Goal: Navigation & Orientation: Find specific page/section

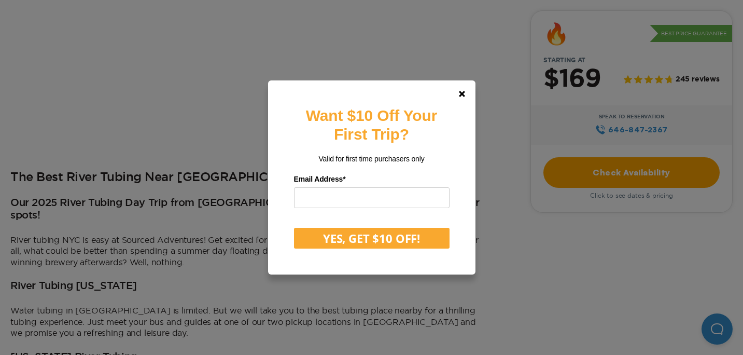
scroll to position [396, 0]
click at [463, 89] on link at bounding box center [462, 93] width 25 height 25
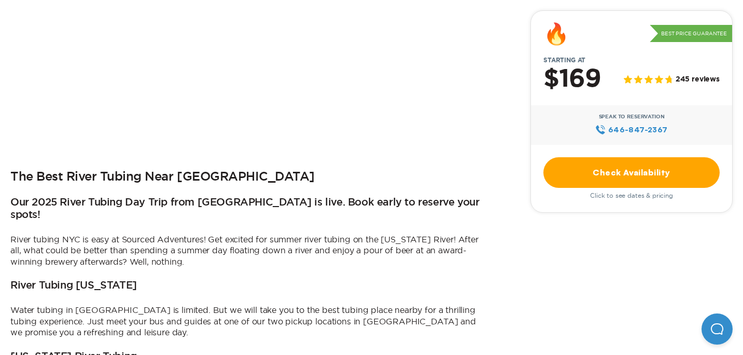
click at [588, 177] on link "Check Availability" at bounding box center [632, 172] width 176 height 31
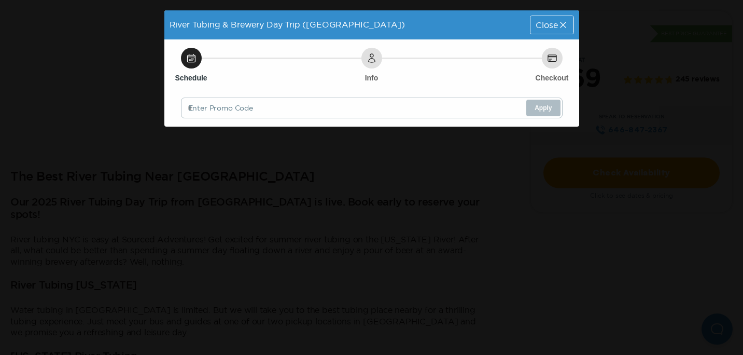
scroll to position [0, 0]
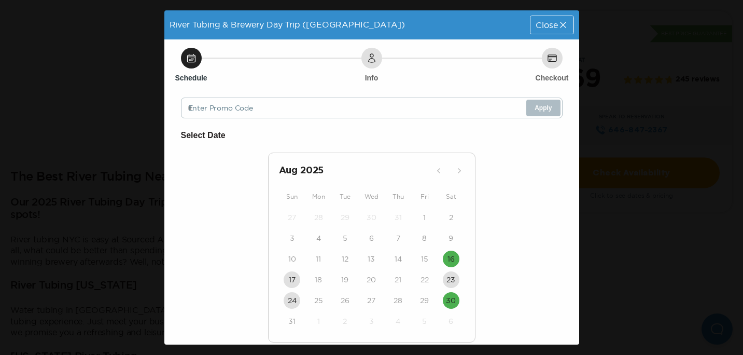
click at [545, 18] on div "Close" at bounding box center [552, 25] width 43 height 18
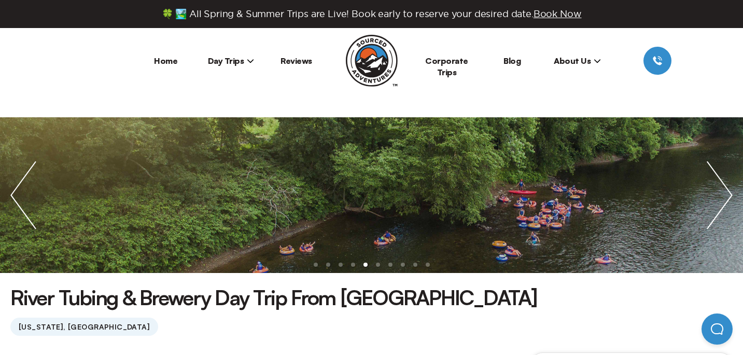
click at [239, 59] on span "Day Trips" at bounding box center [231, 61] width 47 height 10
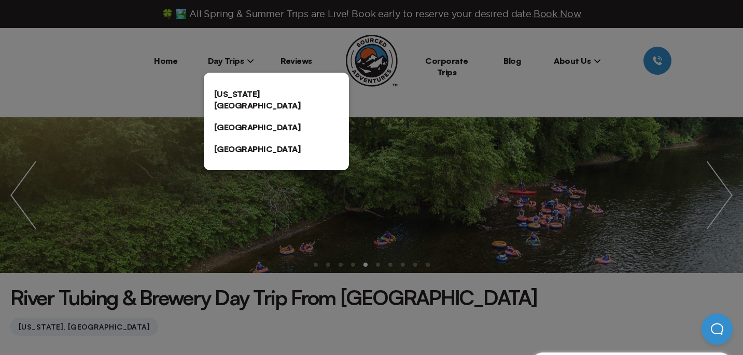
click at [230, 97] on link "[US_STATE][GEOGRAPHIC_DATA]" at bounding box center [276, 99] width 145 height 33
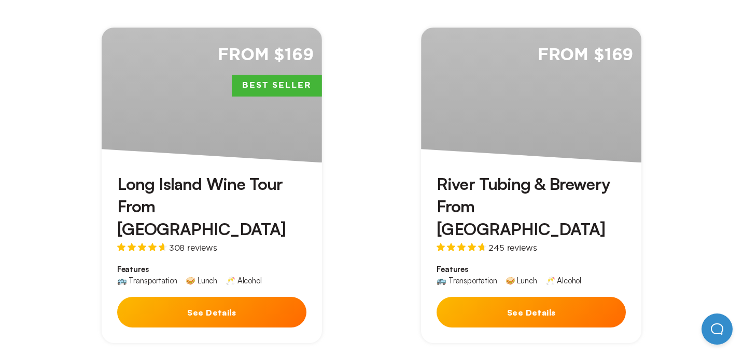
scroll to position [1143, 0]
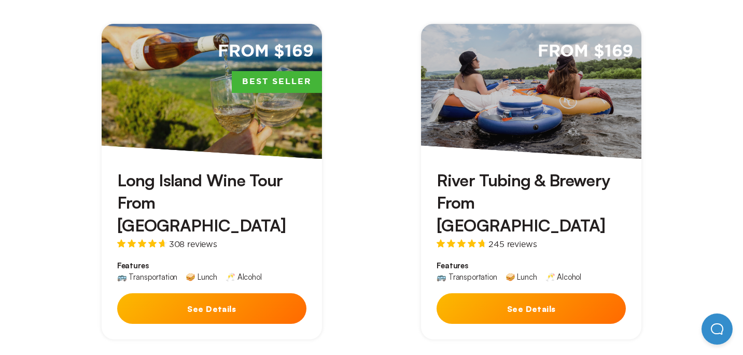
click at [244, 47] on div "From $169 Best Seller" at bounding box center [212, 91] width 220 height 135
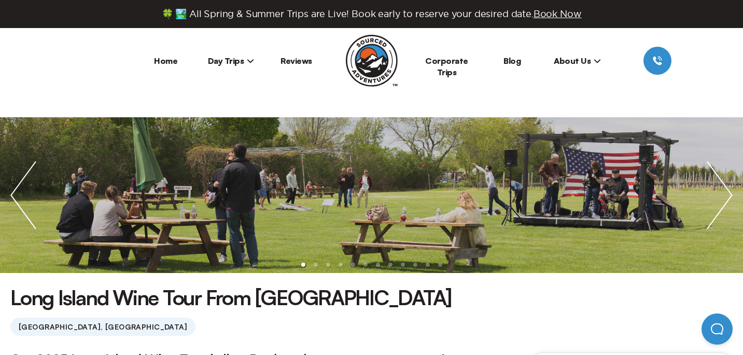
click at [730, 191] on img "next slide / item" at bounding box center [720, 195] width 47 height 156
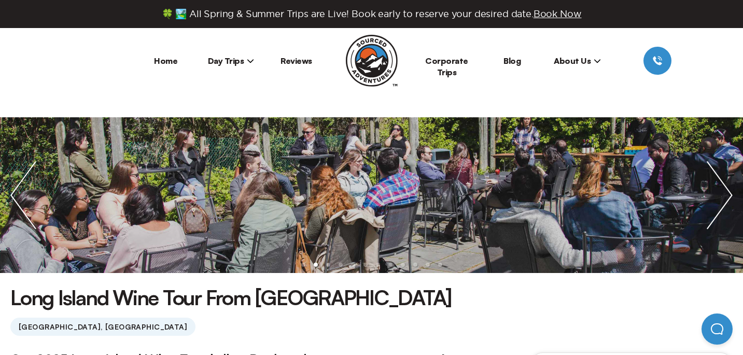
click at [728, 194] on img "next slide / item" at bounding box center [720, 195] width 47 height 156
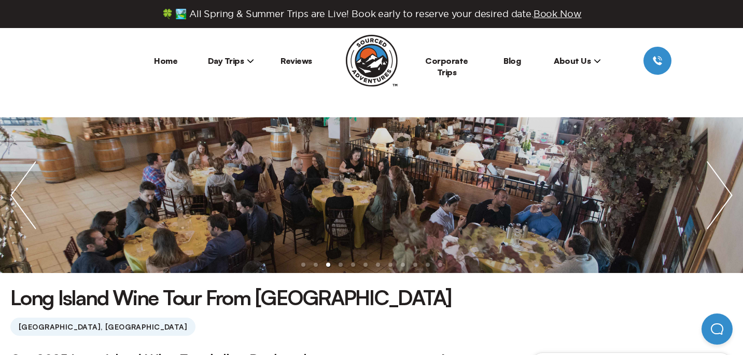
click at [728, 194] on img "next slide / item" at bounding box center [720, 195] width 47 height 156
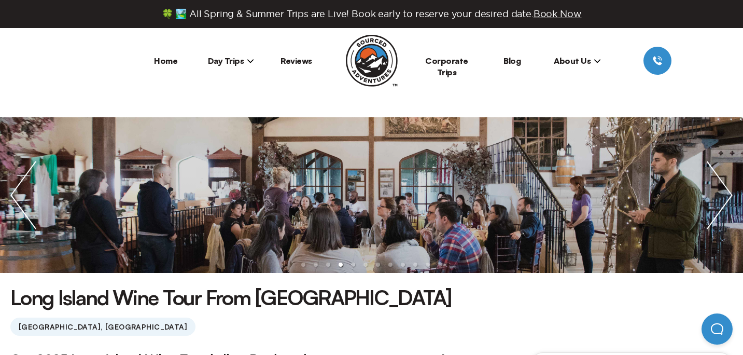
click at [728, 194] on img "next slide / item" at bounding box center [720, 195] width 47 height 156
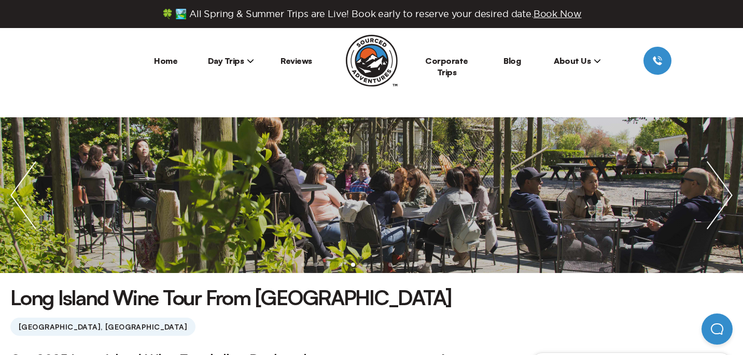
click at [728, 194] on img "next slide / item" at bounding box center [720, 195] width 47 height 156
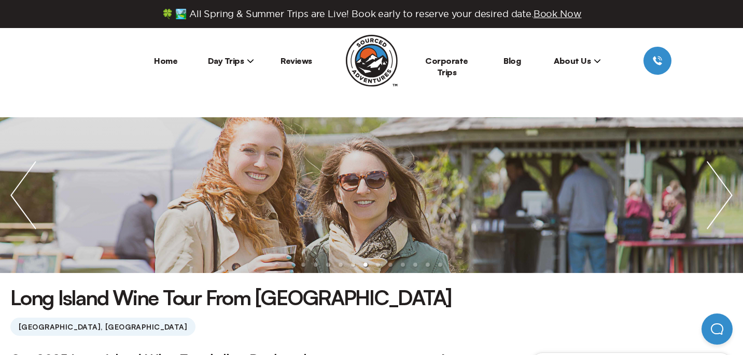
click at [728, 194] on img "next slide / item" at bounding box center [720, 195] width 47 height 156
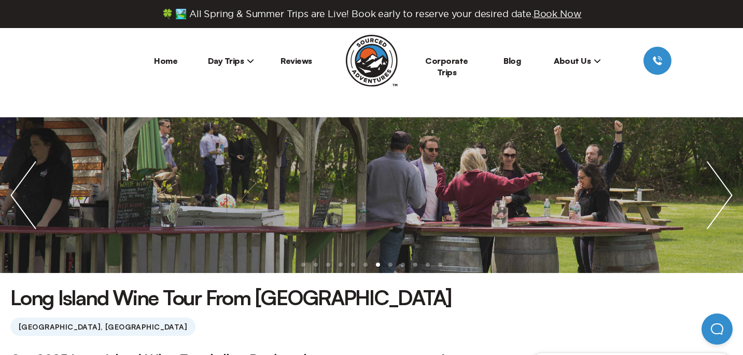
click at [728, 194] on img "next slide / item" at bounding box center [720, 195] width 47 height 156
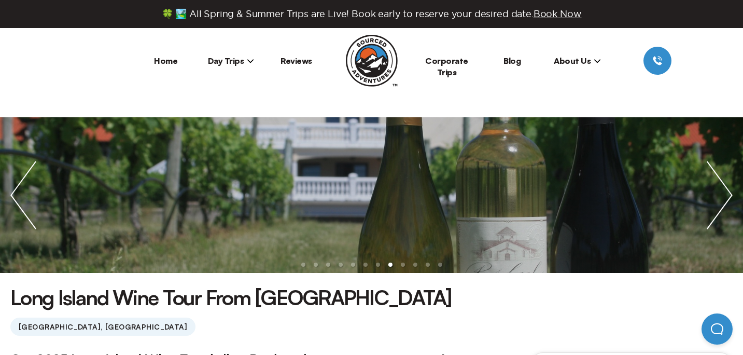
click at [225, 61] on span "Day Trips" at bounding box center [231, 61] width 47 height 10
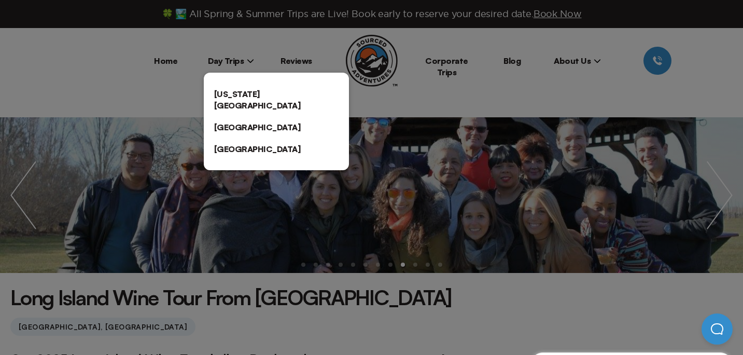
click at [236, 101] on link "[US_STATE][GEOGRAPHIC_DATA]" at bounding box center [276, 99] width 145 height 33
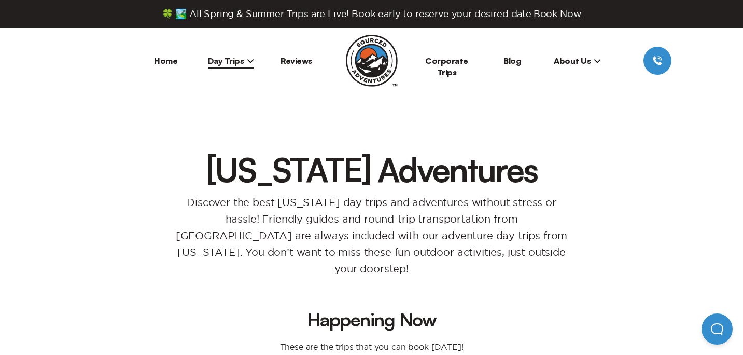
click at [166, 56] on link "Home" at bounding box center [165, 61] width 23 height 10
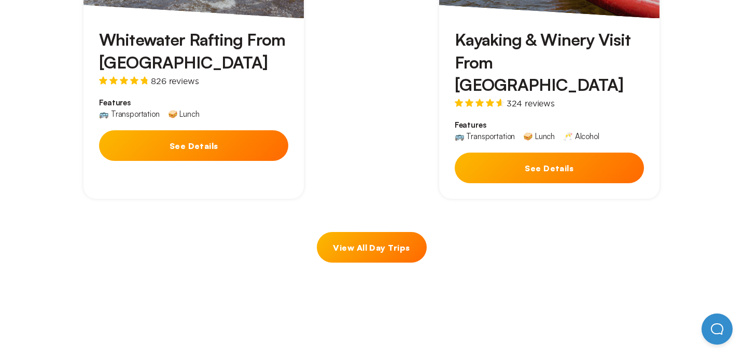
scroll to position [1063, 0]
